Goal: Information Seeking & Learning: Find specific fact

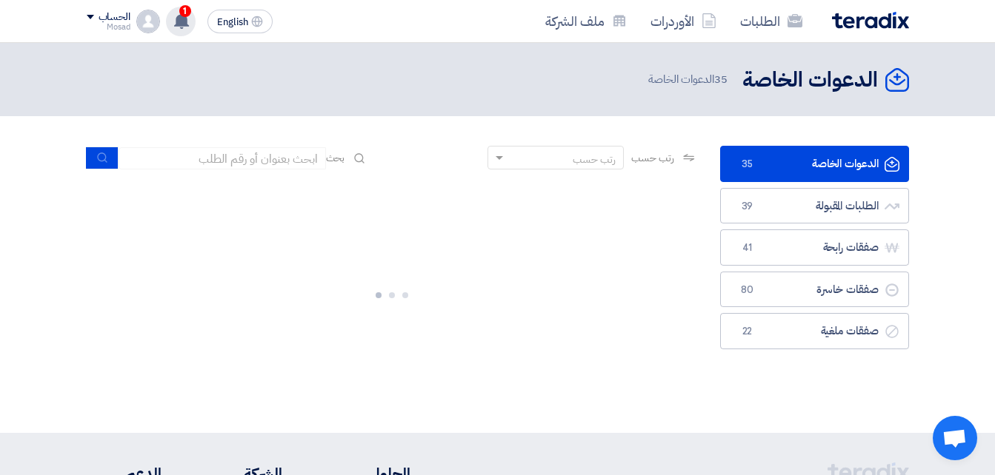
click at [184, 18] on use at bounding box center [181, 21] width 15 height 16
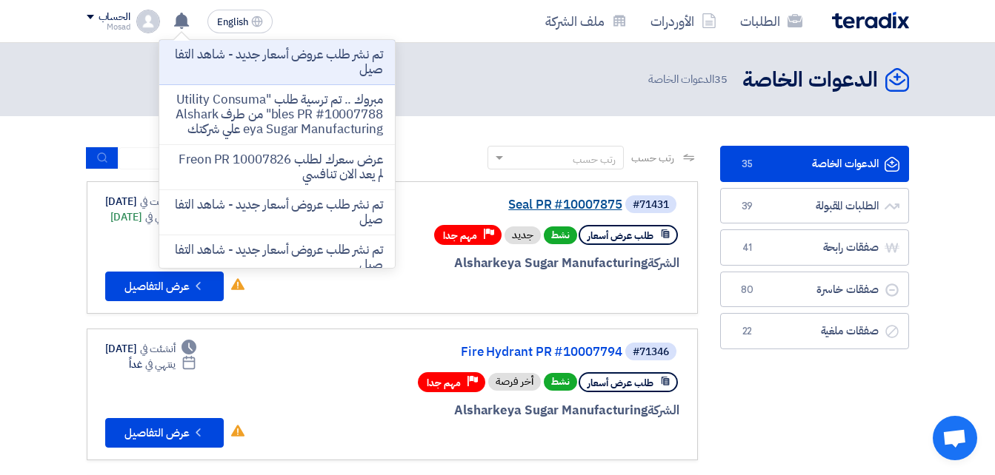
click at [544, 206] on link "Seal PR #10007875" at bounding box center [474, 204] width 296 height 13
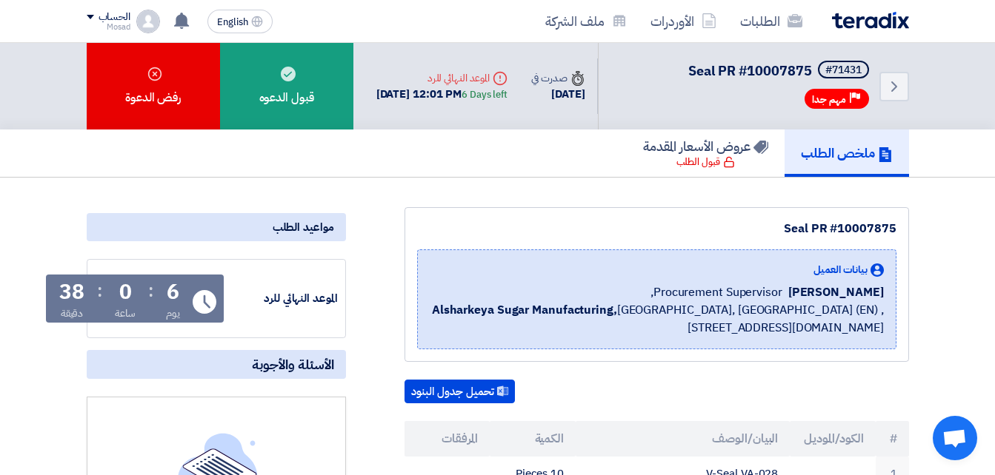
drag, startPoint x: 778, startPoint y: 224, endPoint x: 892, endPoint y: 222, distance: 114.1
click at [892, 222] on div "Seal PR #10007875" at bounding box center [656, 229] width 479 height 18
drag, startPoint x: 892, startPoint y: 222, endPoint x: 881, endPoint y: 228, distance: 13.2
copy div "Seal PR #10007875"
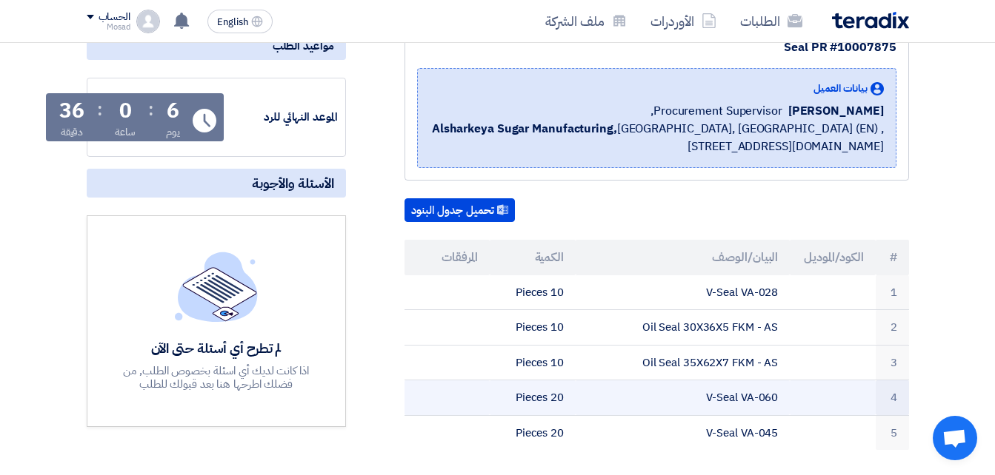
scroll to position [222, 0]
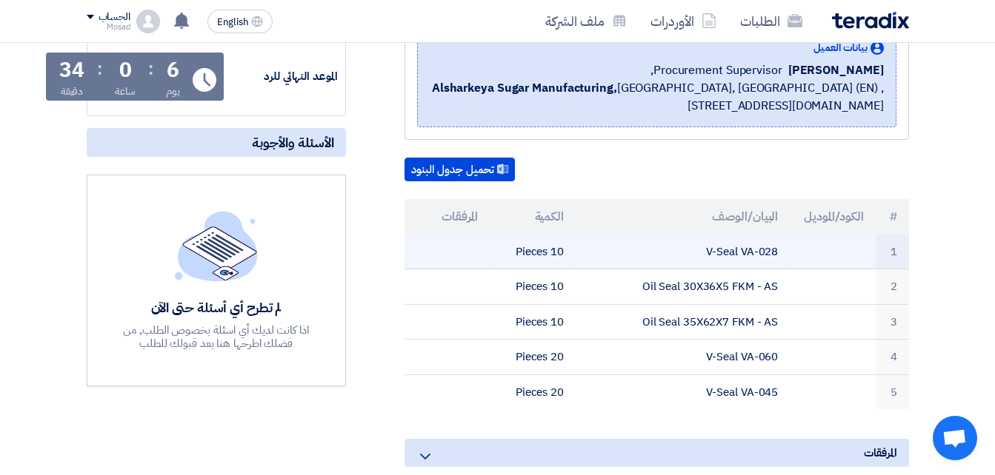
drag, startPoint x: 691, startPoint y: 246, endPoint x: 777, endPoint y: 241, distance: 86.0
click at [777, 241] on td "V-Seal VA-028" at bounding box center [682, 252] width 214 height 35
drag, startPoint x: 777, startPoint y: 241, endPoint x: 769, endPoint y: 249, distance: 11.0
copy td "V-Seal VA-028"
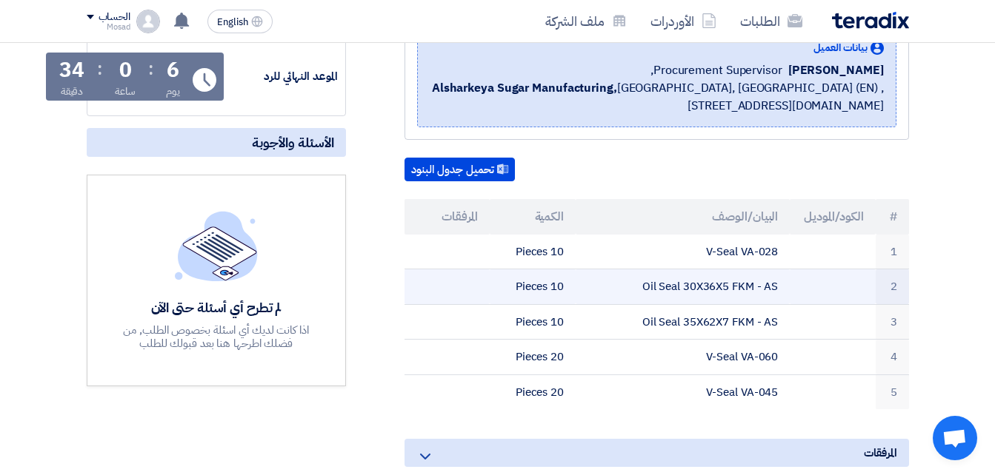
drag, startPoint x: 637, startPoint y: 286, endPoint x: 622, endPoint y: 284, distance: 15.0
click at [627, 286] on td "Oil Seal 30X36X5 FKM - AS" at bounding box center [682, 288] width 214 height 36
drag, startPoint x: 622, startPoint y: 284, endPoint x: 663, endPoint y: 284, distance: 40.7
click at [623, 284] on td "Oil Seal 30X36X5 FKM - AS" at bounding box center [682, 288] width 214 height 36
drag, startPoint x: 789, startPoint y: 281, endPoint x: 624, endPoint y: 273, distance: 165.3
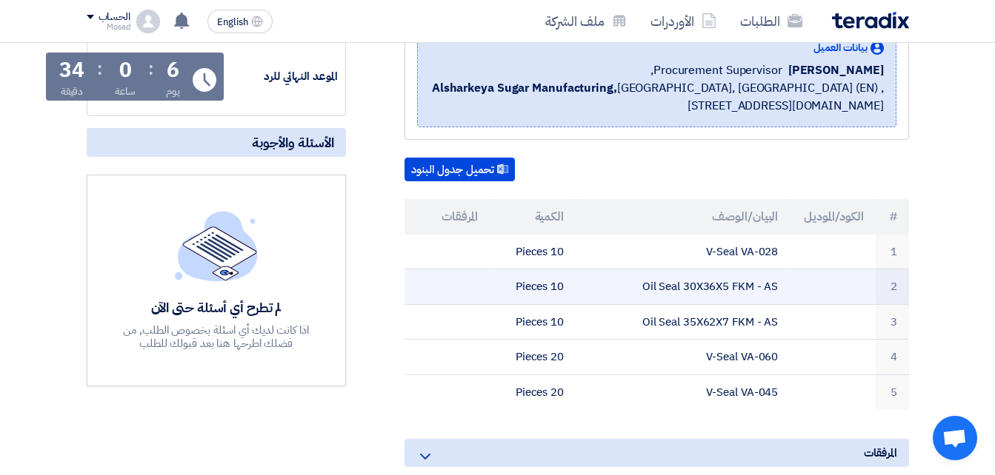
click at [624, 273] on td "Oil Seal 30X36X5 FKM - AS" at bounding box center [682, 288] width 214 height 36
drag, startPoint x: 624, startPoint y: 273, endPoint x: 663, endPoint y: 278, distance: 39.0
copy td "Oil Seal 30X36X5 FKM - AS"
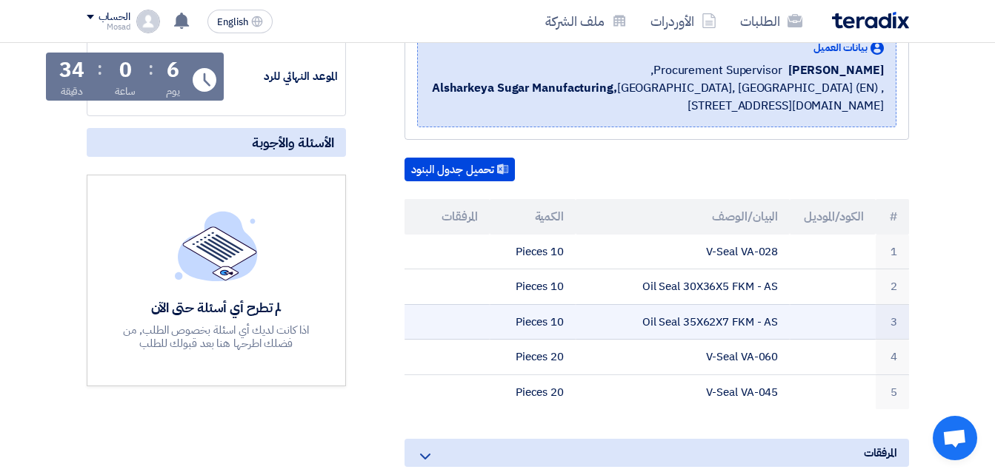
drag, startPoint x: 641, startPoint y: 324, endPoint x: 791, endPoint y: 323, distance: 149.6
click at [791, 323] on tr "3 Oil Seal 35X62X7 FKM - AS 10 Pieces" at bounding box center [656, 322] width 504 height 36
drag, startPoint x: 791, startPoint y: 323, endPoint x: 689, endPoint y: 325, distance: 101.5
copy tr "Oil Seal 35X62X7 FKM - AS"
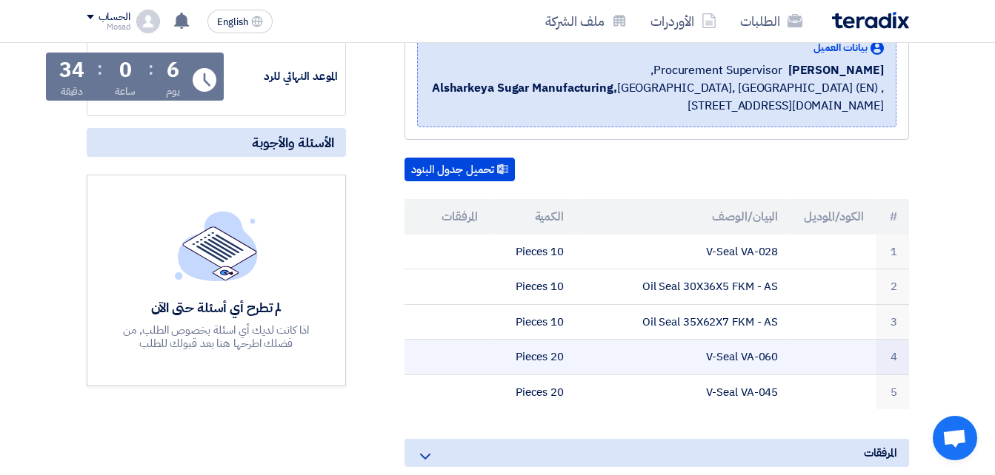
drag, startPoint x: 695, startPoint y: 352, endPoint x: 781, endPoint y: 358, distance: 86.9
click at [781, 358] on td "V-Seal VA-060" at bounding box center [682, 358] width 214 height 36
drag, startPoint x: 781, startPoint y: 358, endPoint x: 762, endPoint y: 358, distance: 19.3
copy td "V-Seal VA-060"
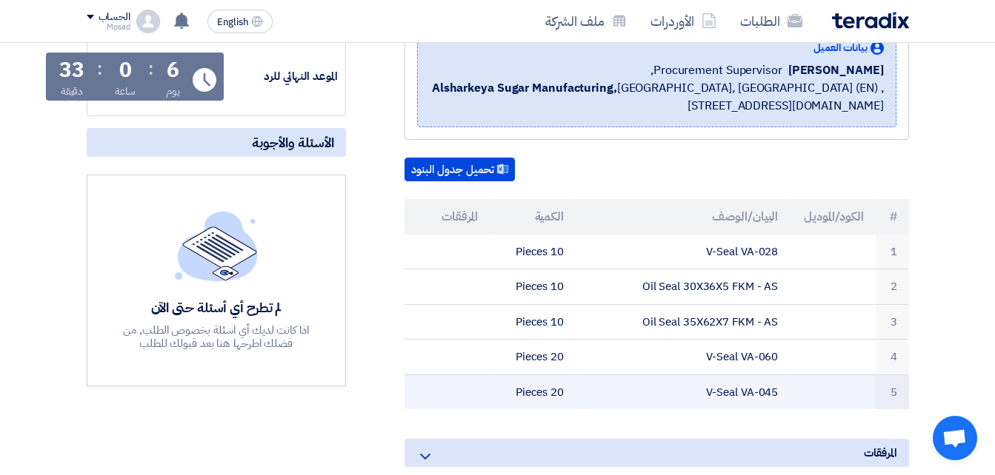
drag, startPoint x: 689, startPoint y: 391, endPoint x: 788, endPoint y: 390, distance: 98.5
click at [788, 390] on td "V-Seal VA-045" at bounding box center [682, 392] width 214 height 35
drag, startPoint x: 788, startPoint y: 390, endPoint x: 766, endPoint y: 392, distance: 21.6
copy td "V-Seal VA-045"
